Goal: Task Accomplishment & Management: Complete application form

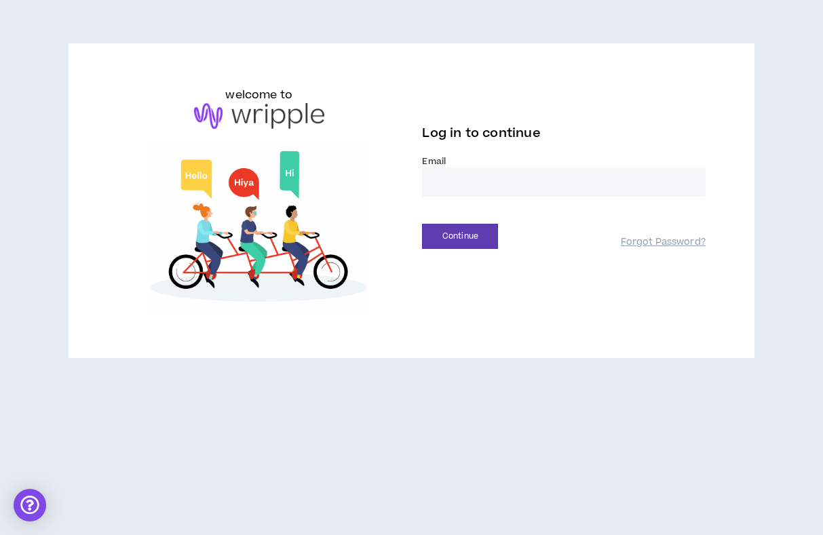
click at [446, 176] on input "email" at bounding box center [563, 182] width 283 height 29
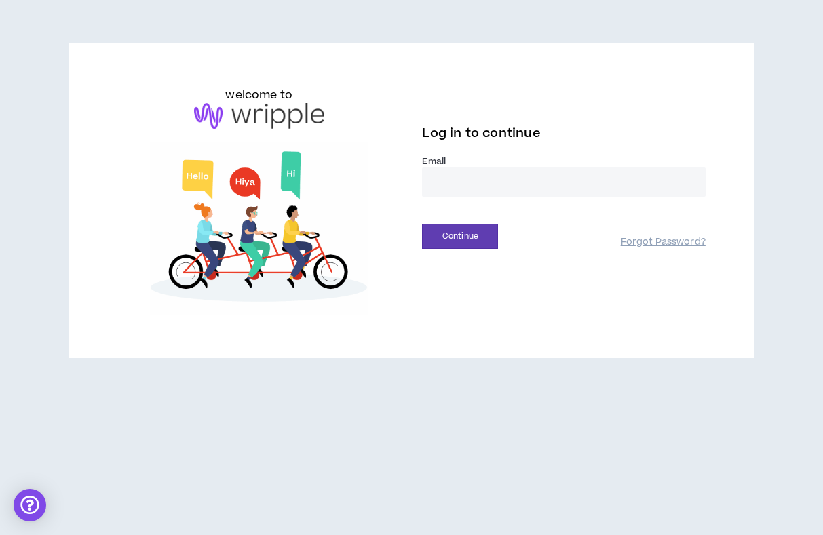
type input "**********"
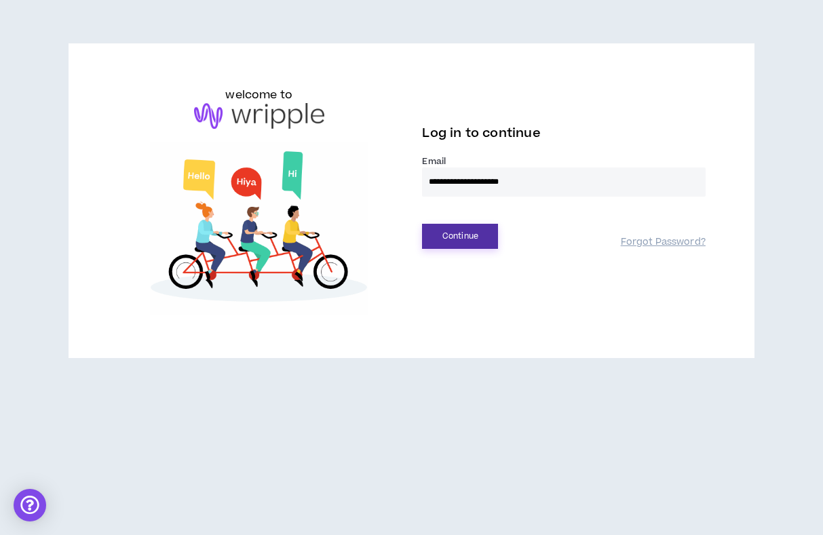
click at [460, 239] on button "Continue" at bounding box center [460, 236] width 76 height 25
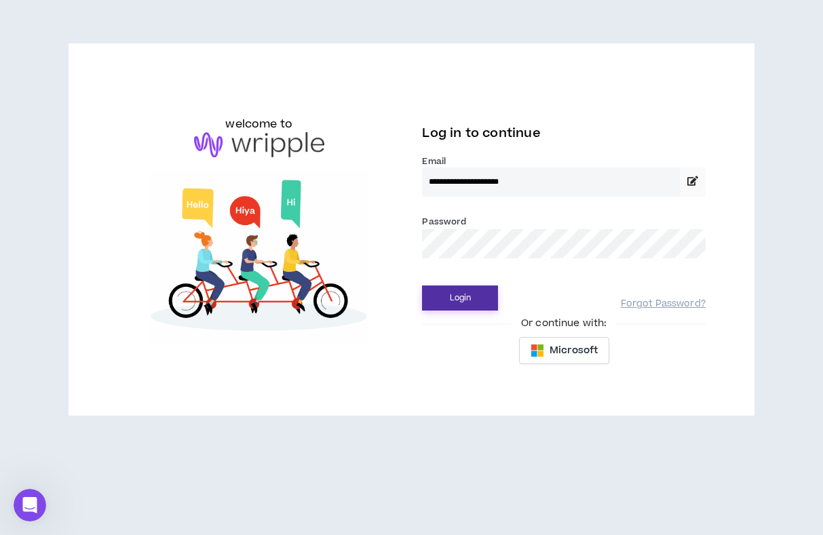
click at [471, 296] on button "Login" at bounding box center [460, 298] width 76 height 25
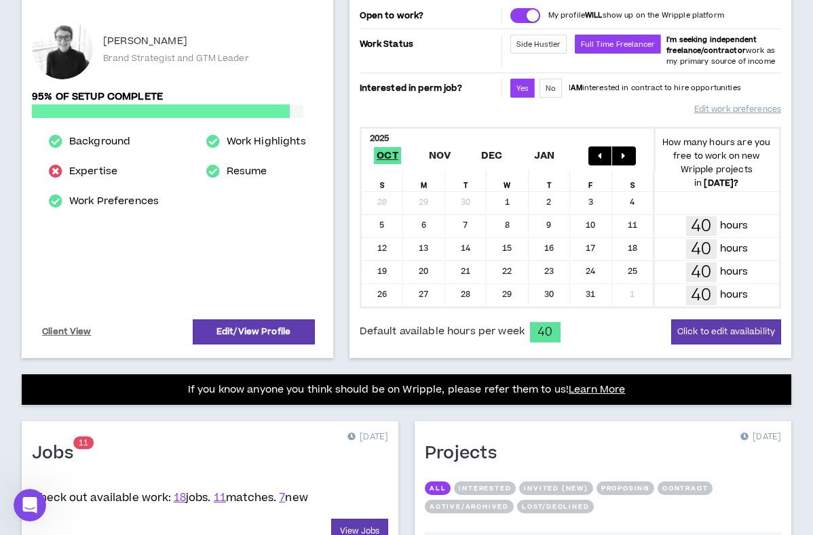
scroll to position [366, 0]
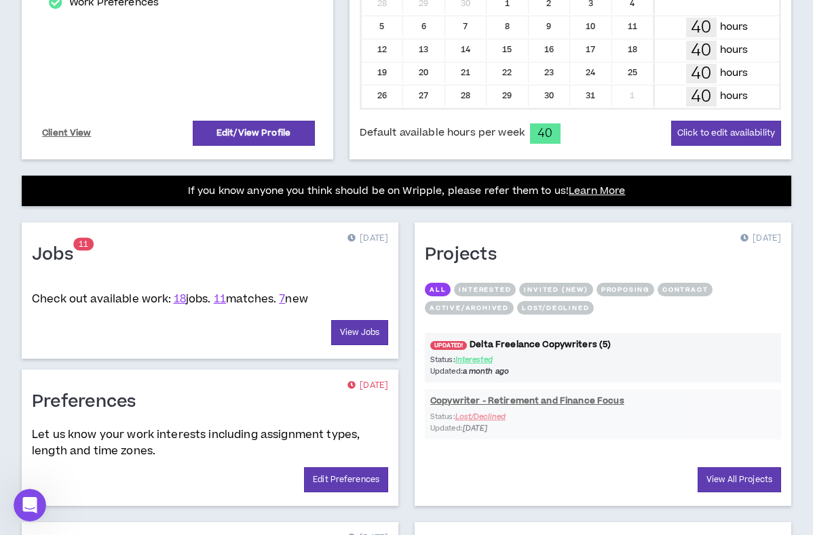
click at [425, 343] on link "UPDATED! Delta Freelance Copywriters (5)" at bounding box center [603, 345] width 356 height 13
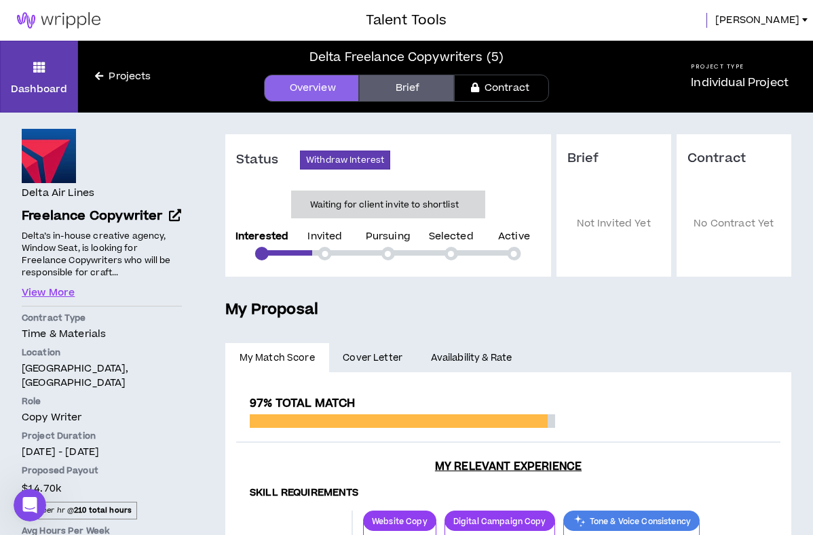
click at [436, 98] on link "Brief" at bounding box center [406, 88] width 95 height 27
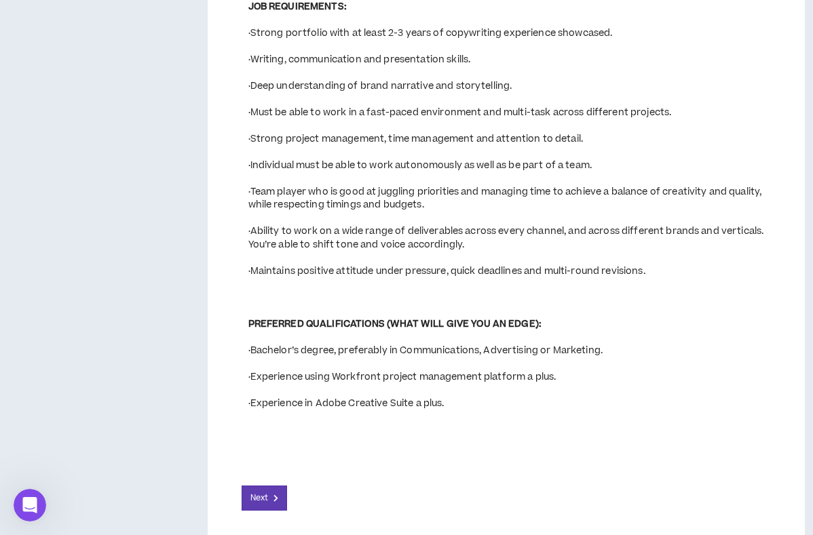
scroll to position [1002, 0]
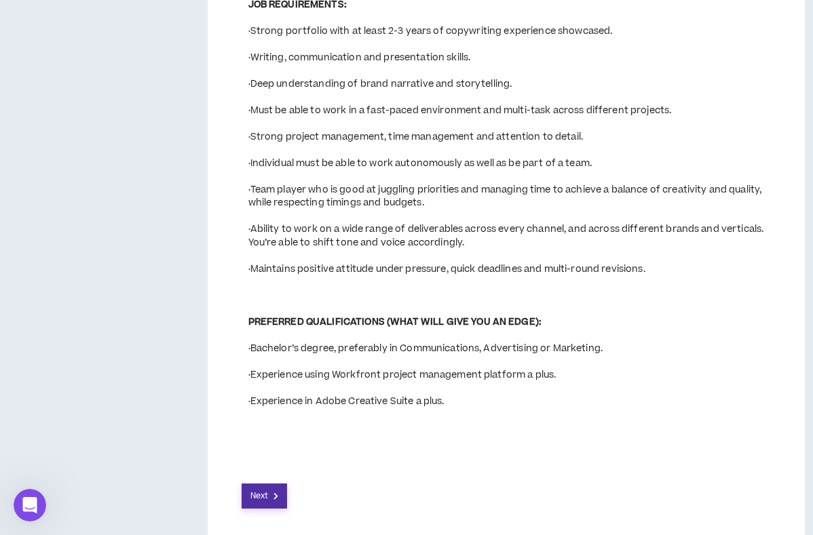
click at [251, 492] on span "Next" at bounding box center [259, 496] width 18 height 13
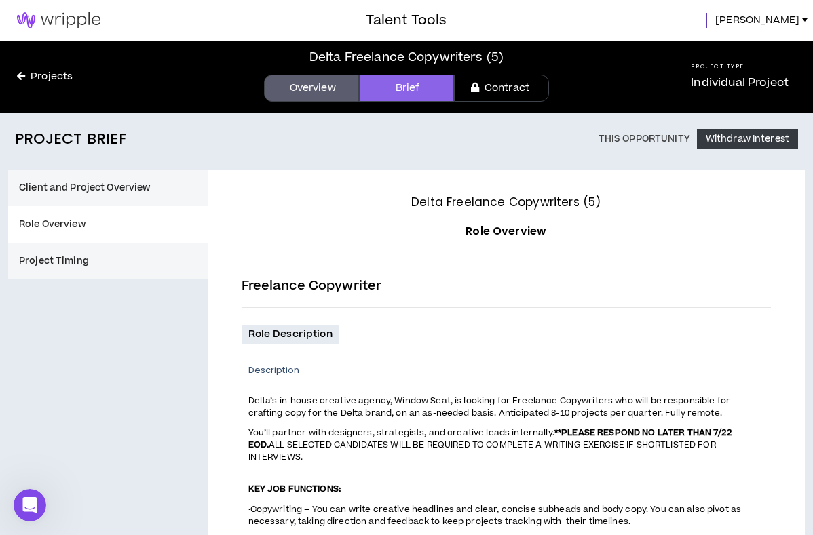
click at [51, 259] on button "Project Timing" at bounding box center [107, 261] width 199 height 37
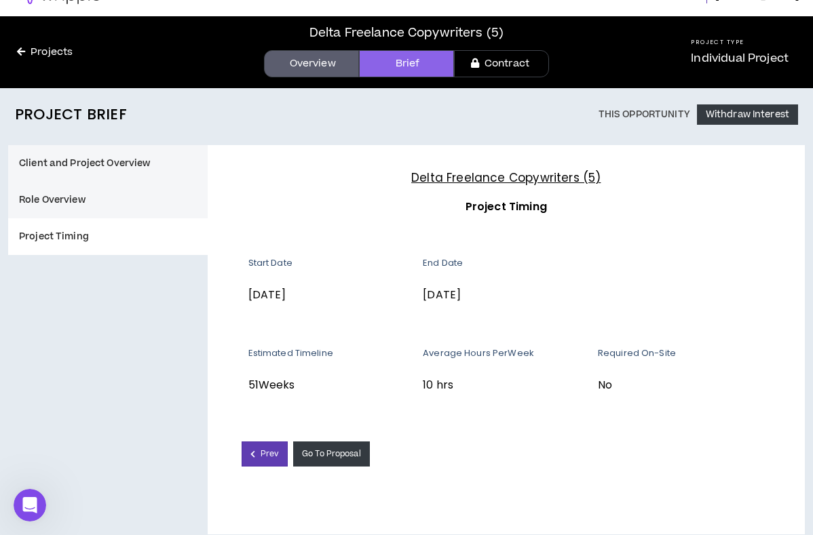
scroll to position [37, 0]
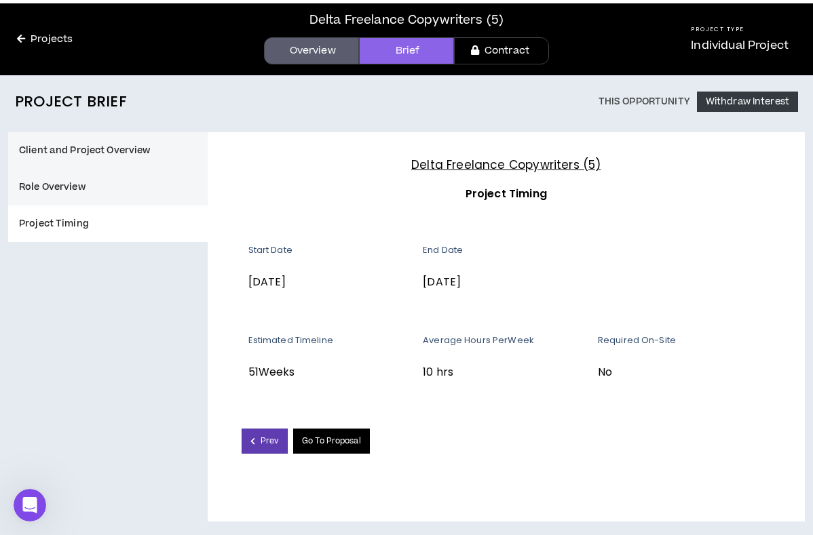
click at [335, 447] on link "Go To Proposal" at bounding box center [331, 441] width 77 height 25
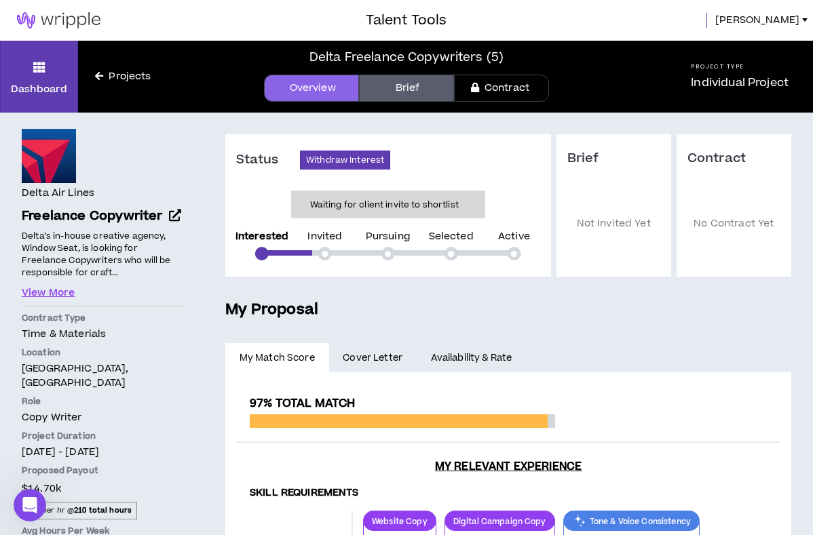
click at [113, 77] on link "Projects" at bounding box center [123, 76] width 90 height 15
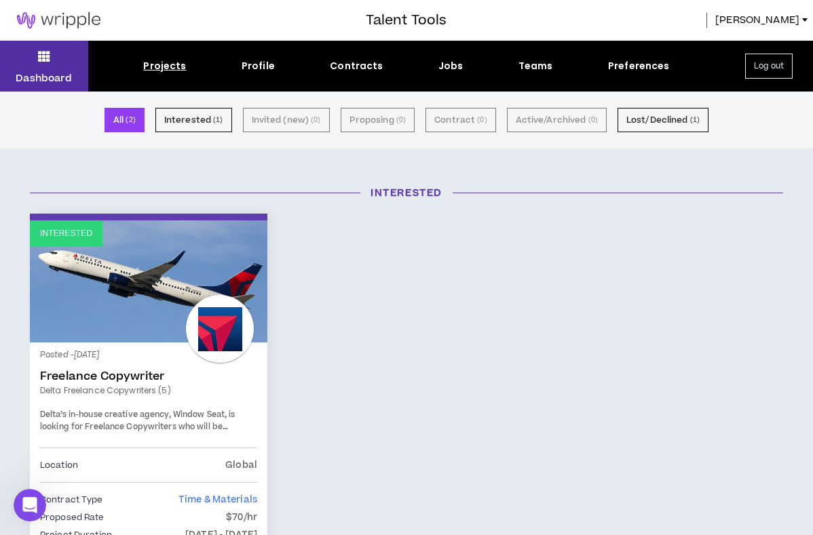
click at [52, 71] on p "Dashboard" at bounding box center [44, 78] width 56 height 14
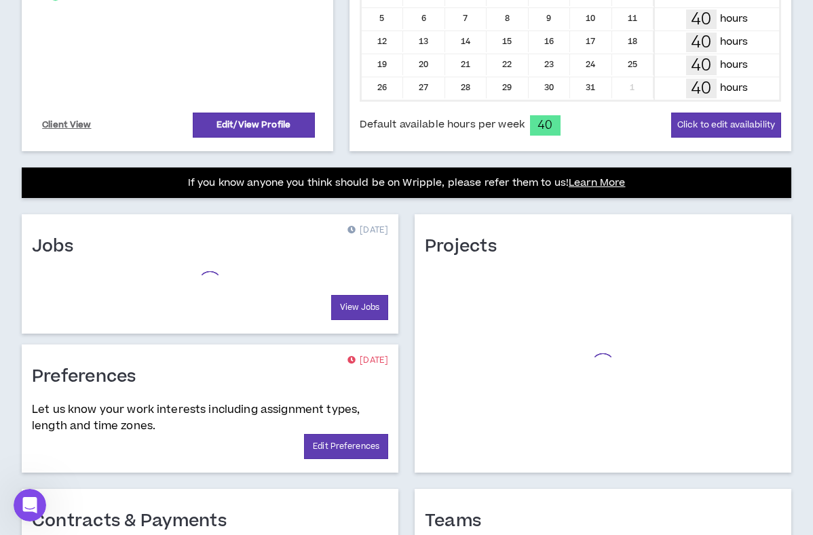
scroll to position [382, 0]
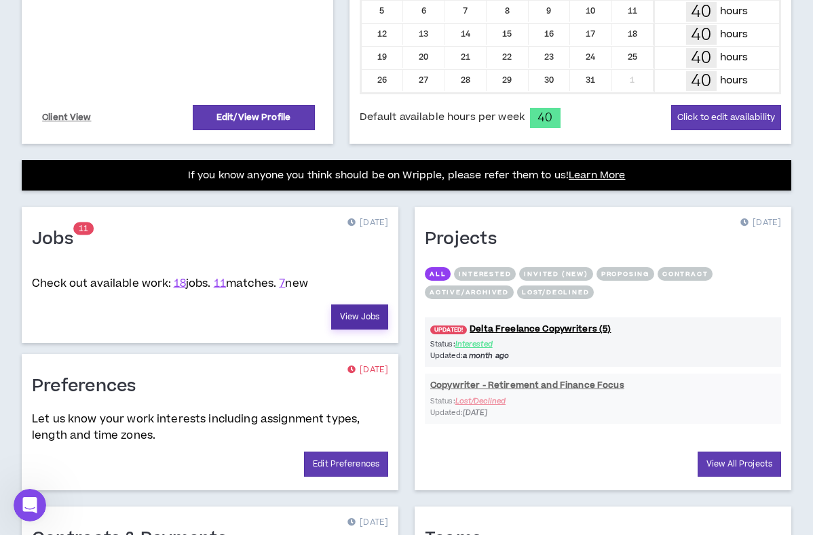
click at [331, 325] on link "View Jobs" at bounding box center [359, 317] width 57 height 25
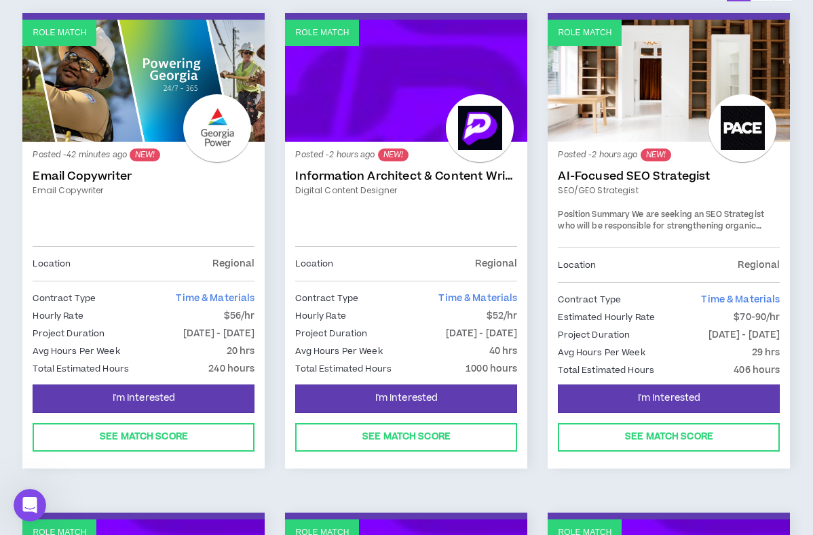
scroll to position [271, 0]
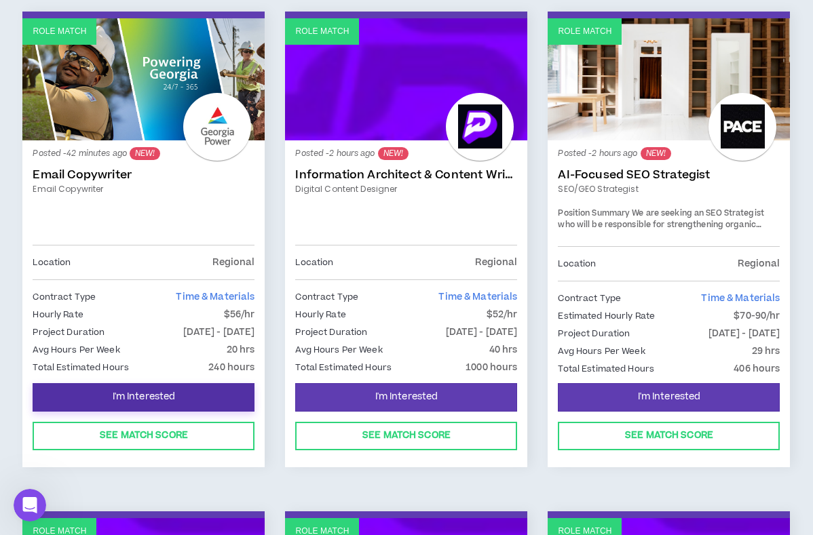
click at [235, 393] on button "I'm Interested" at bounding box center [144, 397] width 222 height 28
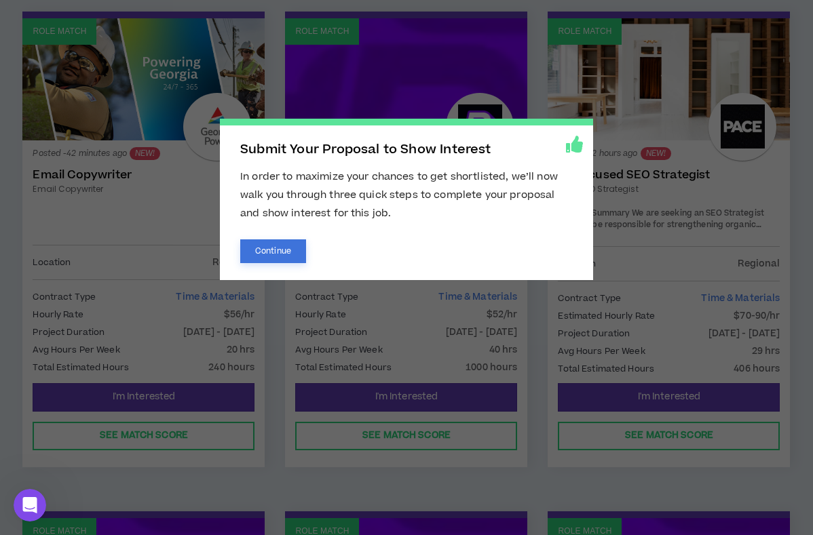
click at [293, 254] on button "Continue" at bounding box center [273, 251] width 66 height 24
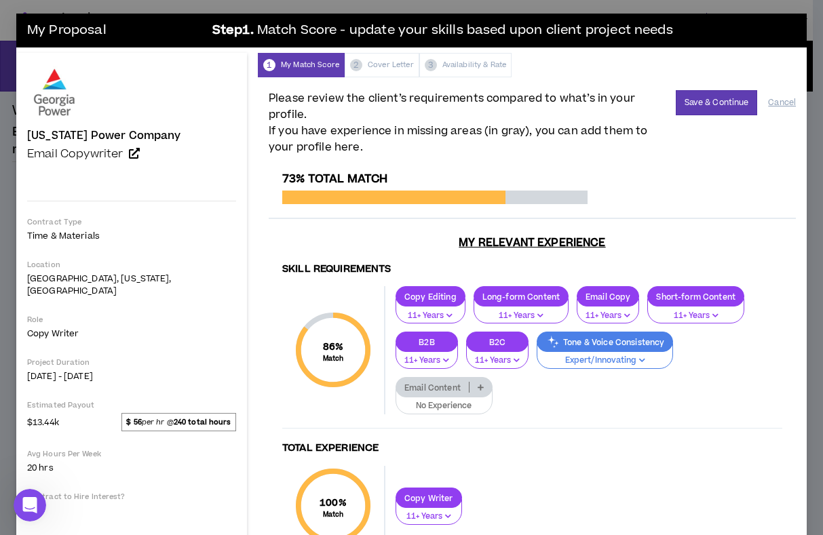
click at [537, 334] on div "Tone & Voice Consistency" at bounding box center [605, 342] width 136 height 20
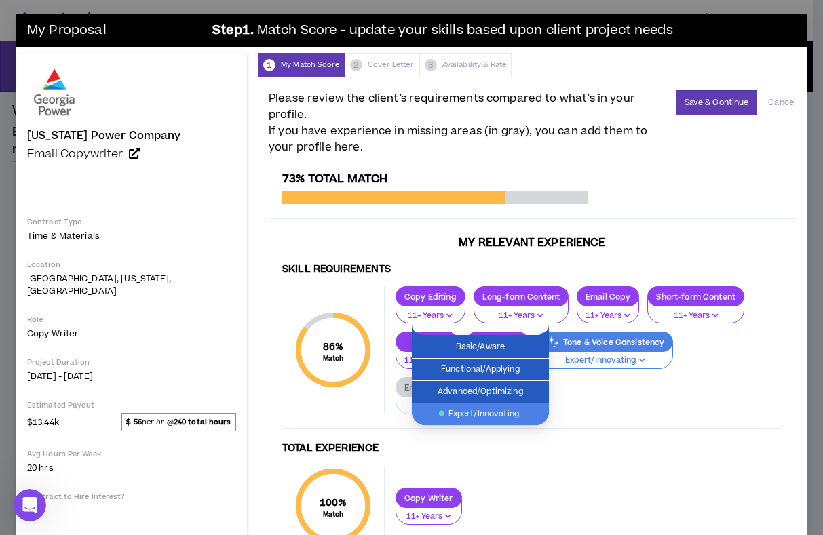
click at [537, 337] on p "Tone & Voice Consistency" at bounding box center [604, 342] width 135 height 10
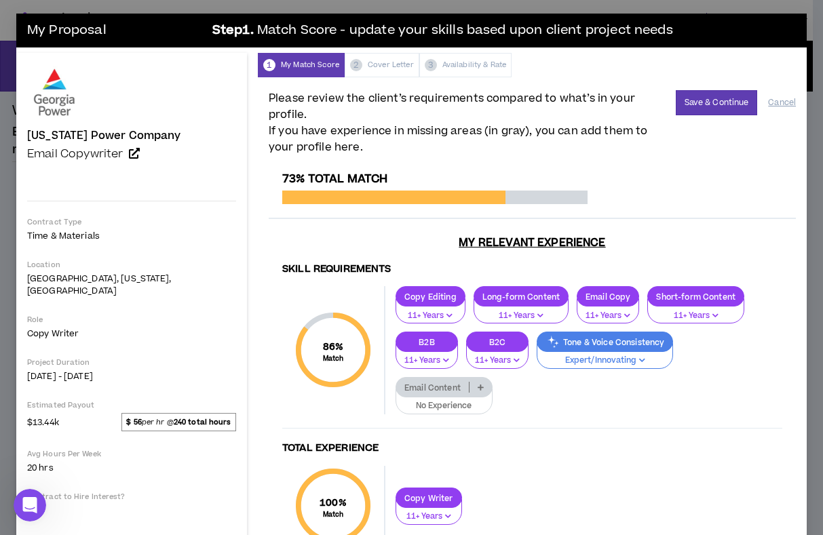
click at [484, 400] on p "No Experience" at bounding box center [443, 406] width 79 height 12
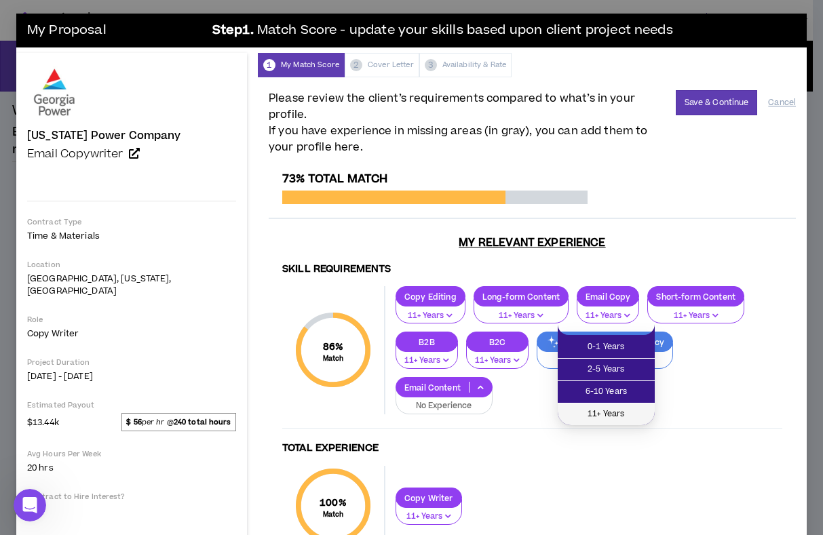
click at [617, 411] on span "11+ Years" at bounding box center [606, 414] width 81 height 15
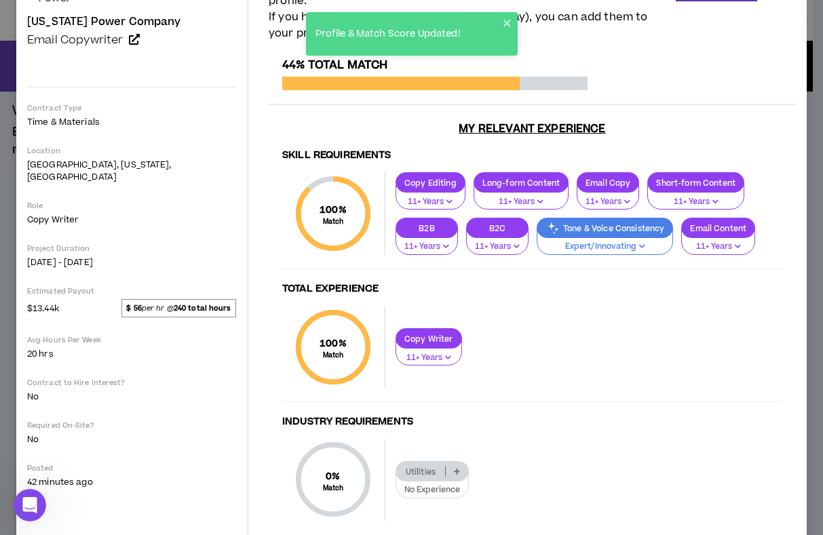
scroll to position [140, 0]
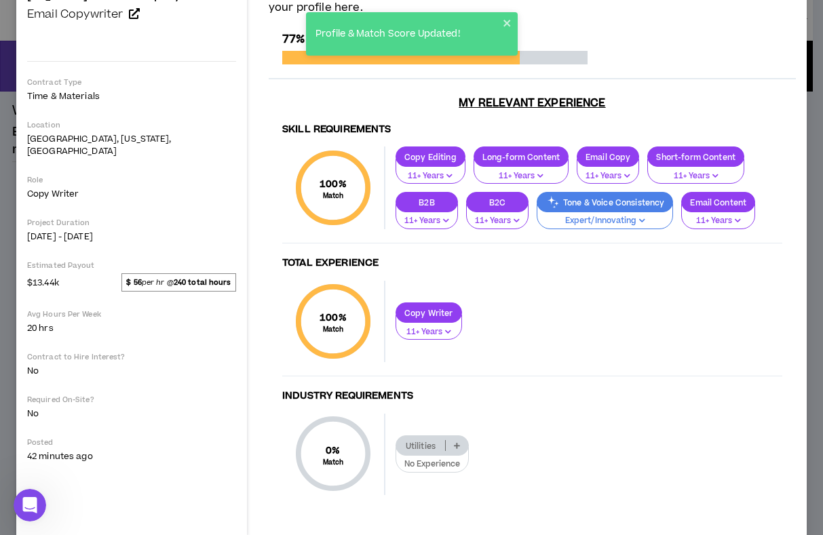
click at [454, 442] on icon at bounding box center [457, 445] width 6 height 7
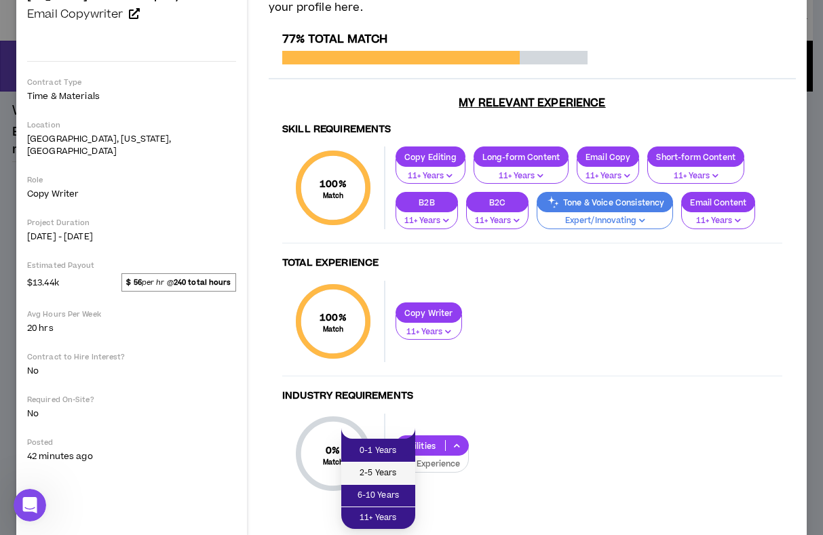
click at [402, 480] on span "2-5 Years" at bounding box center [378, 473] width 58 height 15
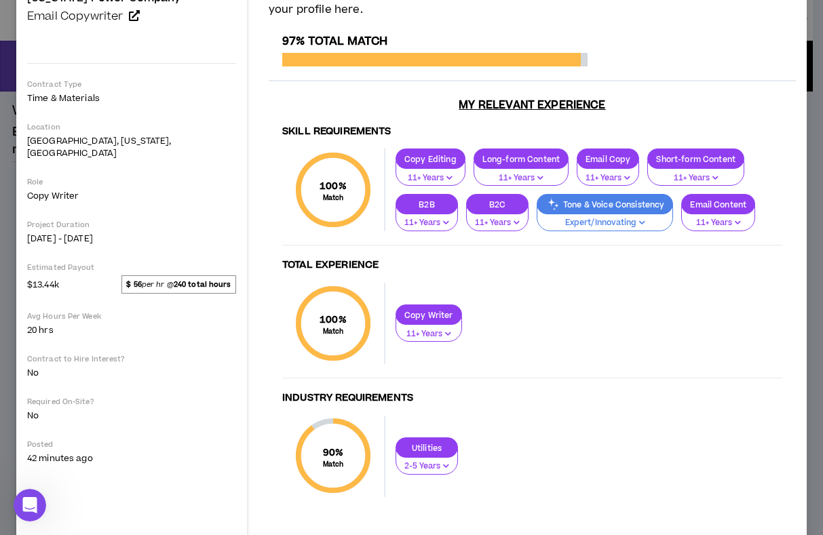
scroll to position [137, 0]
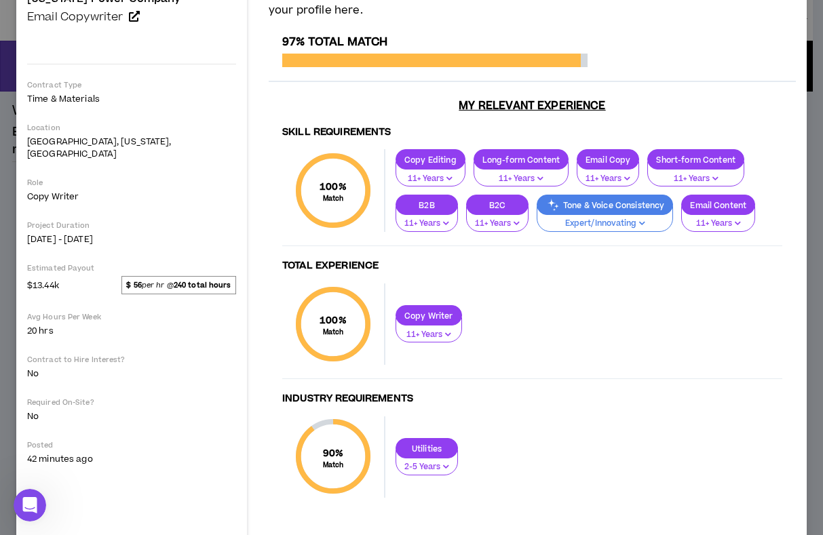
click at [395, 441] on div "Utilities" at bounding box center [426, 448] width 62 height 20
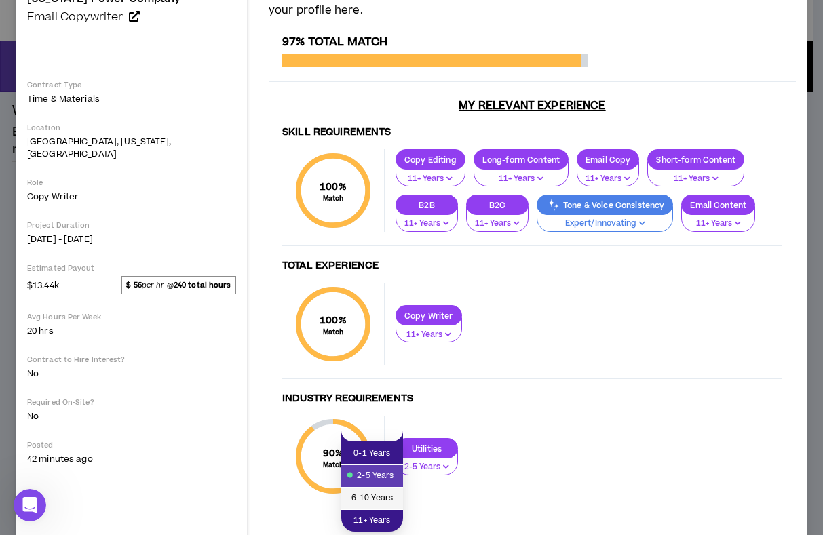
click at [377, 496] on span "6-10 Years" at bounding box center [371, 498] width 45 height 15
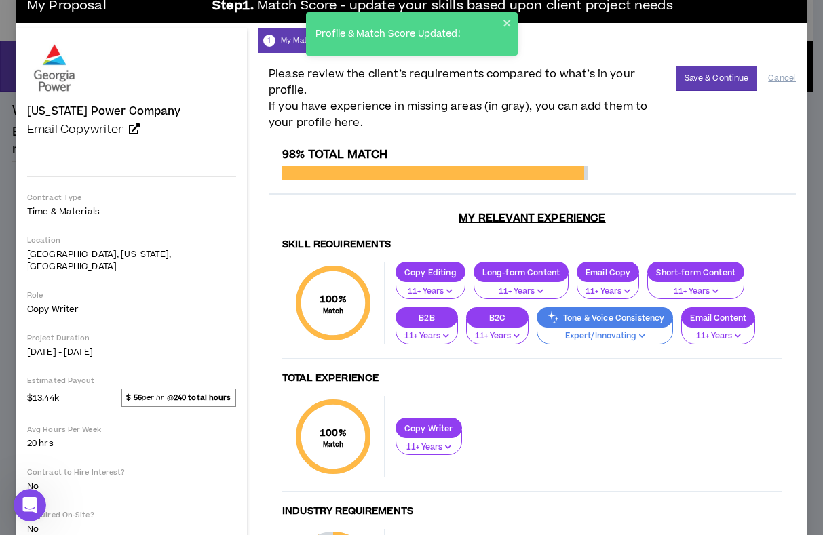
scroll to position [0, 0]
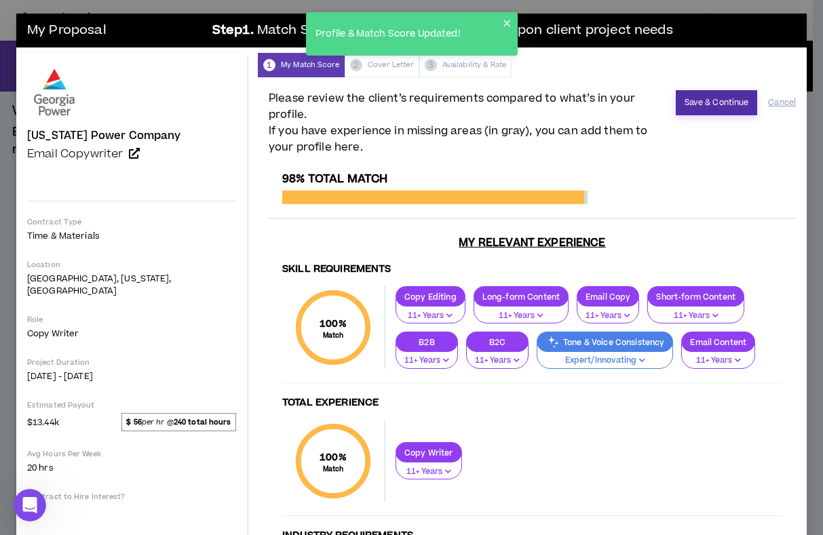
click at [704, 100] on button "Save & Continue" at bounding box center [717, 102] width 82 height 25
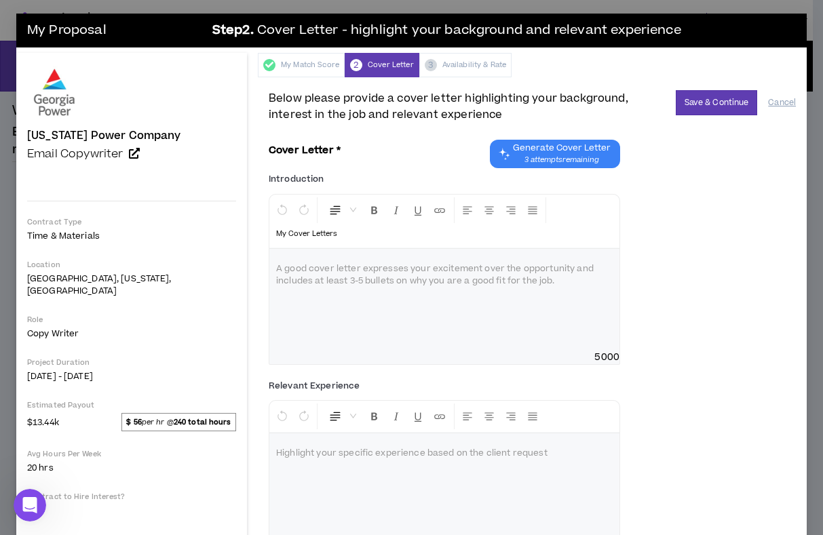
click at [670, 278] on div "Introduction * Normal My Cover Letters A good cover letter expresses your excit…" at bounding box center [532, 271] width 527 height 206
click at [552, 157] on span "3 attempts remaining" at bounding box center [562, 160] width 98 height 11
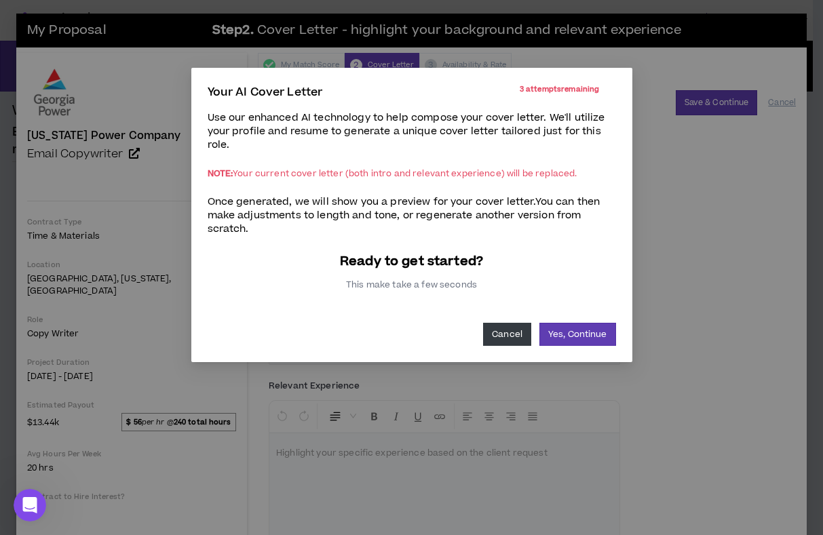
click at [499, 332] on button "Cancel" at bounding box center [507, 334] width 48 height 23
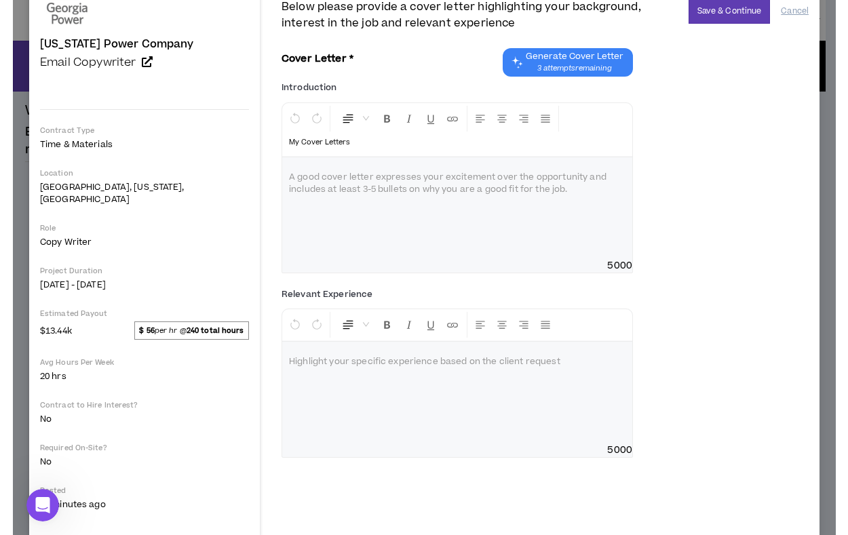
scroll to position [96, 0]
